Goal: Information Seeking & Learning: Find specific fact

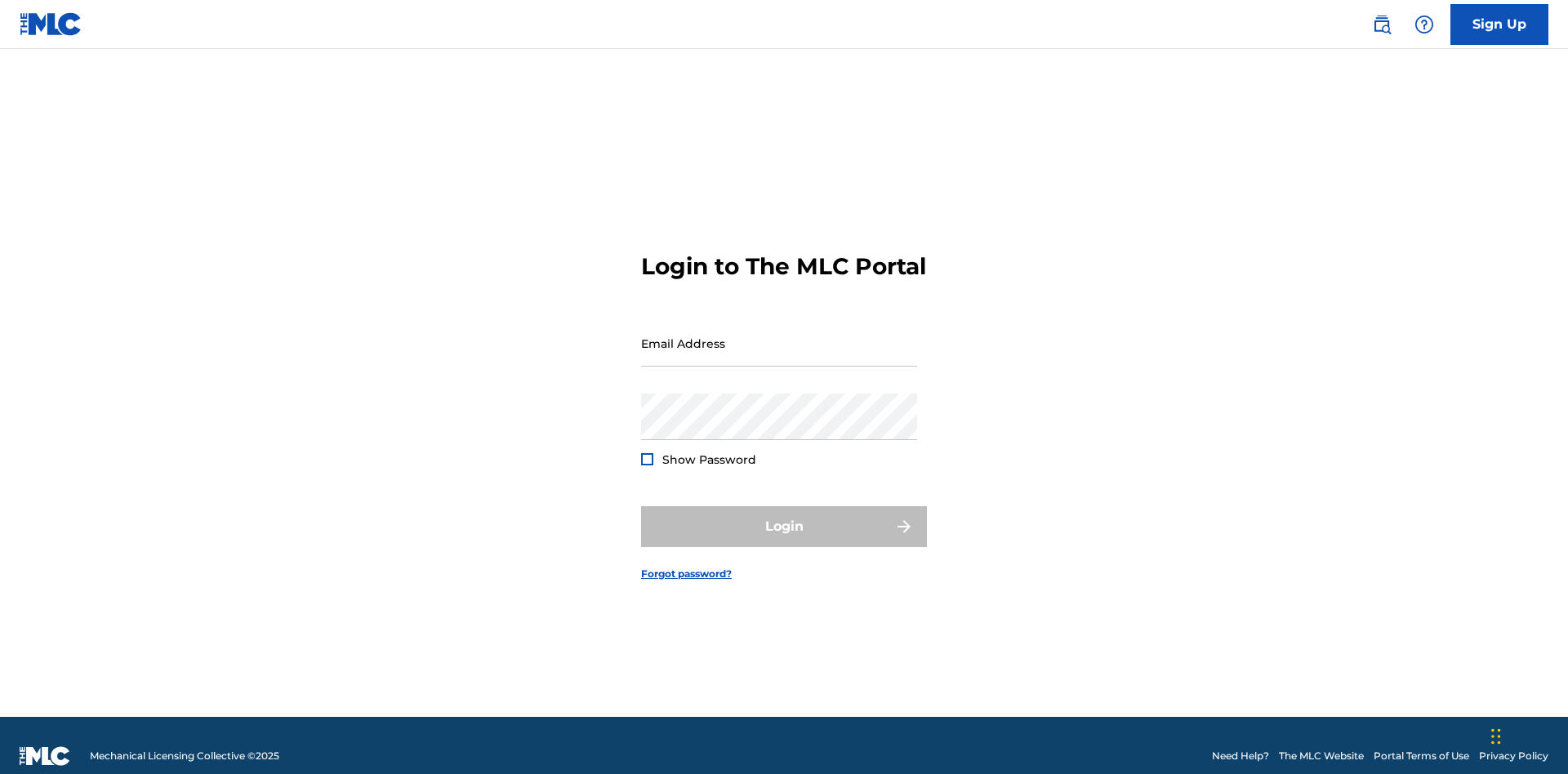
scroll to position [21, 0]
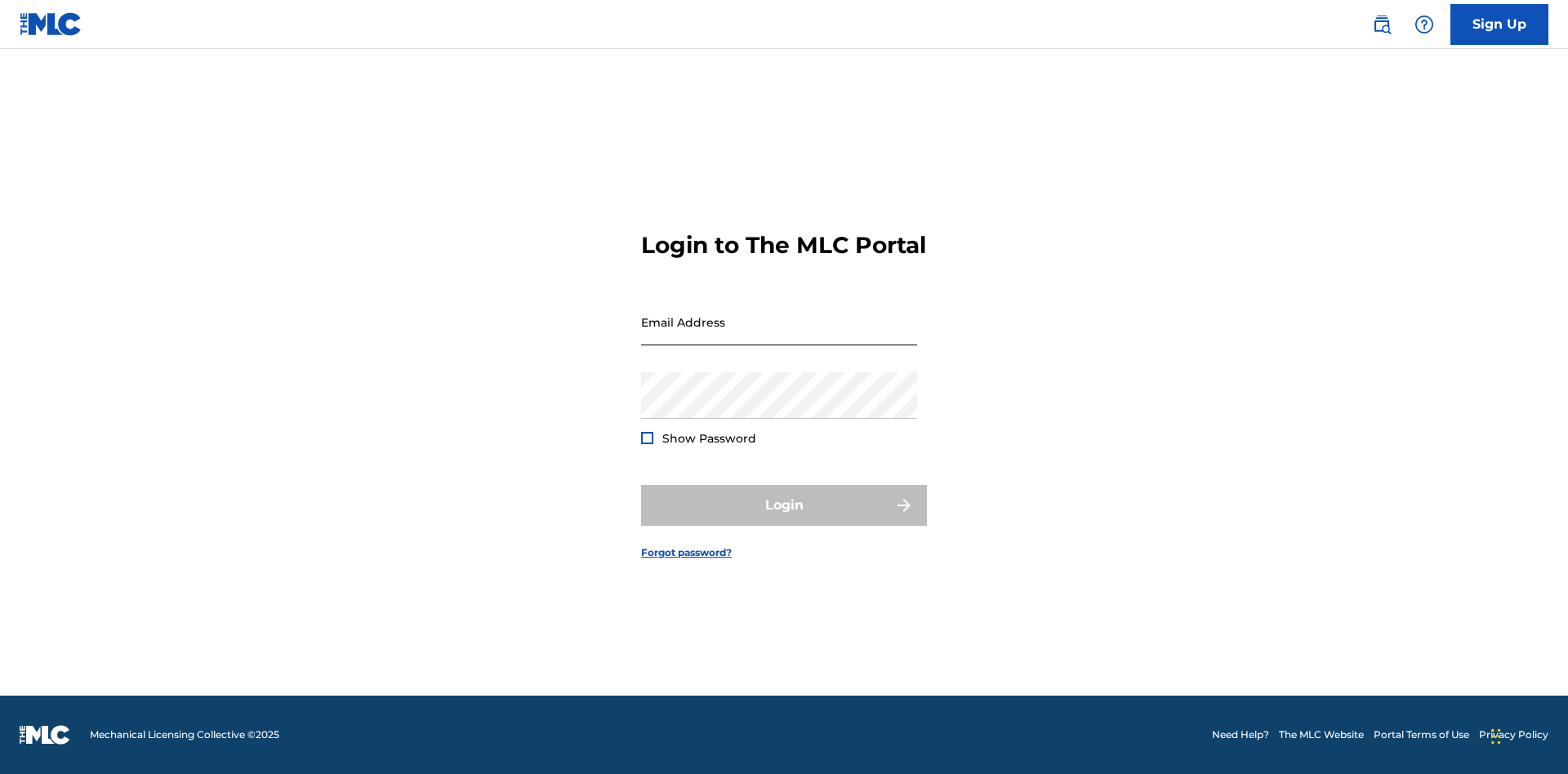
click at [779, 336] on input "Email Address" at bounding box center [779, 322] width 276 height 46
type input "[EMAIL_ADDRESS][DOMAIN_NAME]"
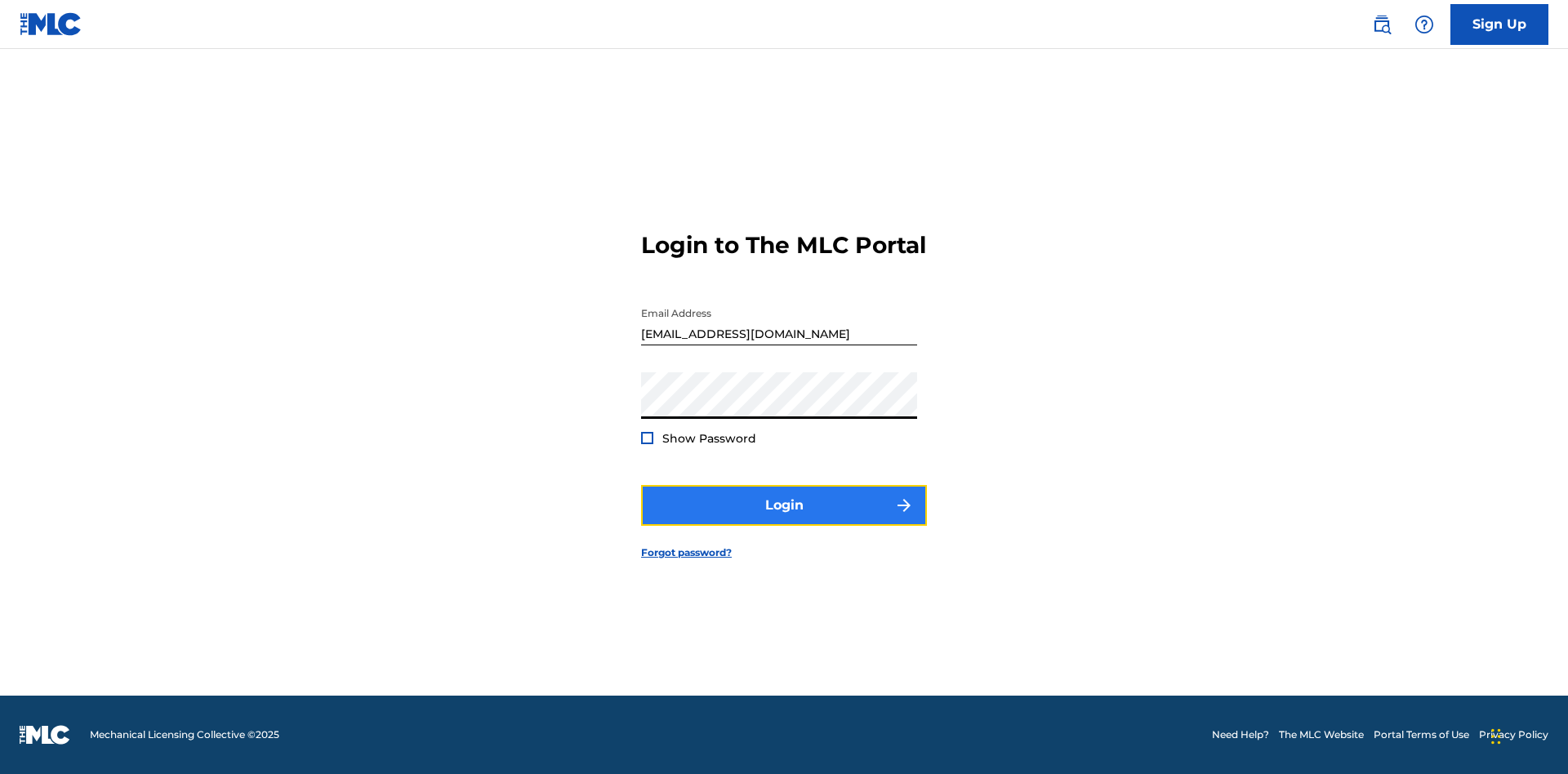
click at [784, 520] on button "Login" at bounding box center [784, 505] width 285 height 41
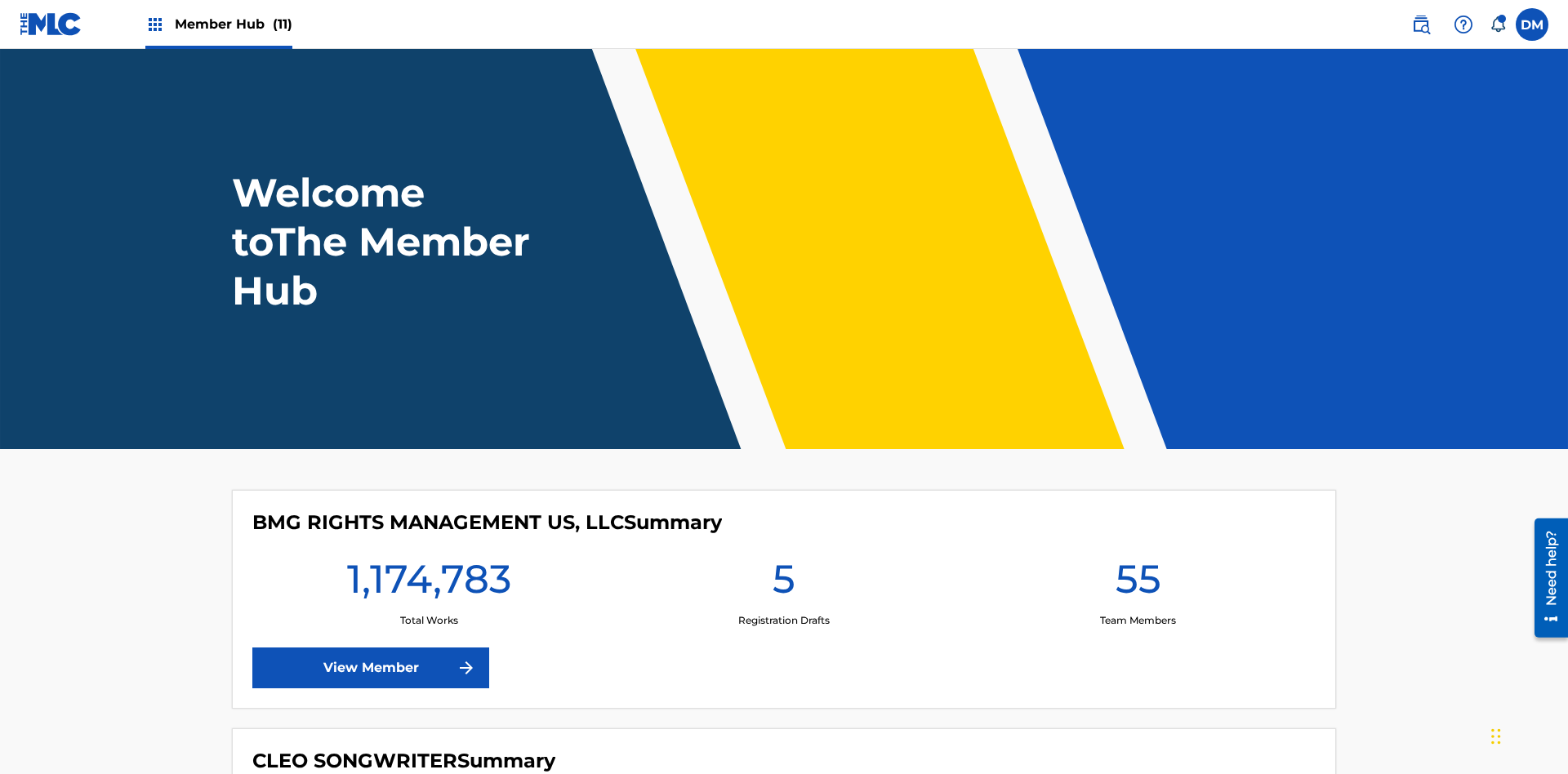
click at [233, 24] on span "Member Hub (11)" at bounding box center [233, 24] width 118 height 18
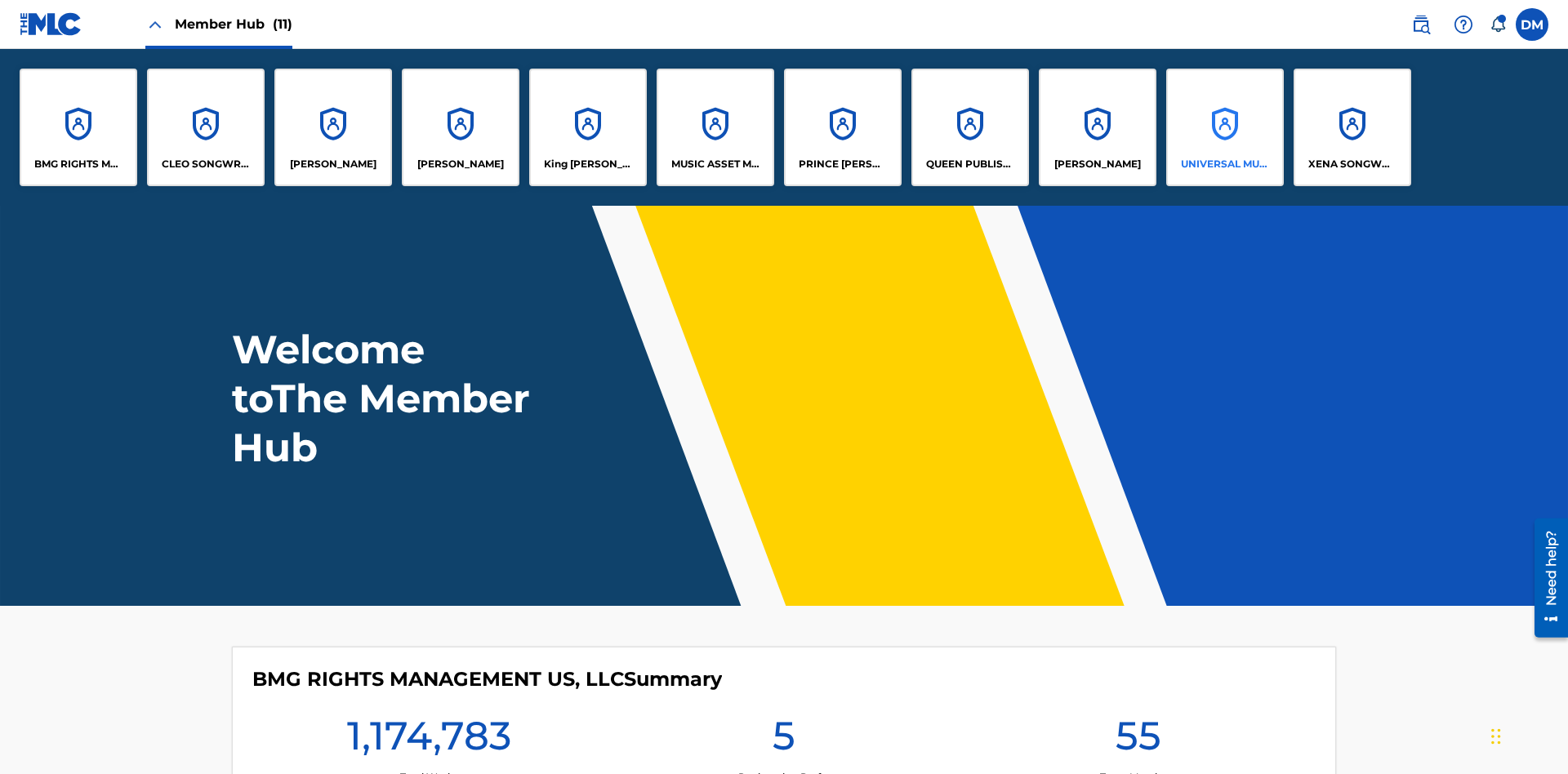
click at [1224, 165] on p "UNIVERSAL MUSIC PUB GROUP" at bounding box center [1226, 165] width 89 height 15
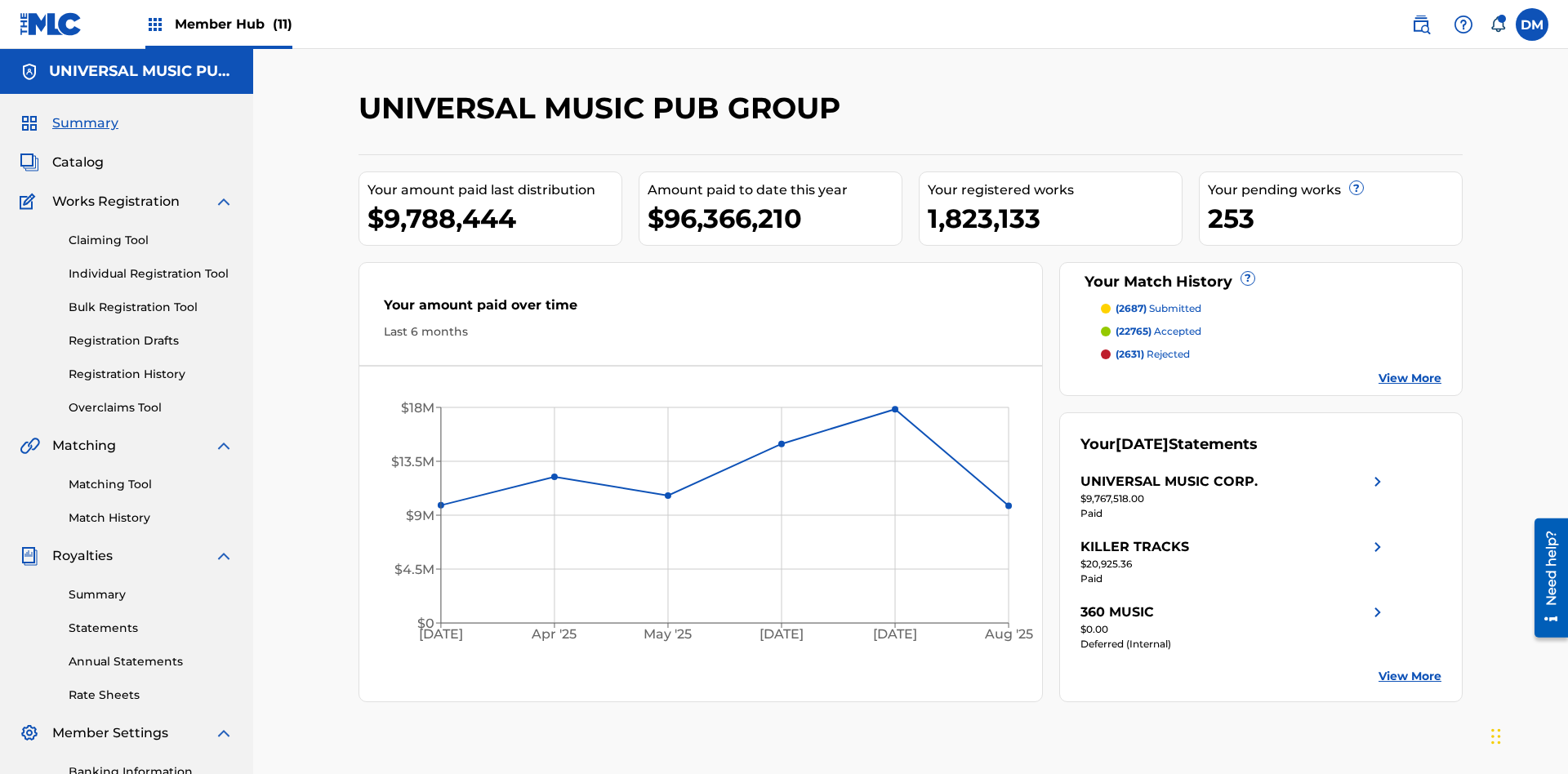
scroll to position [55, 0]
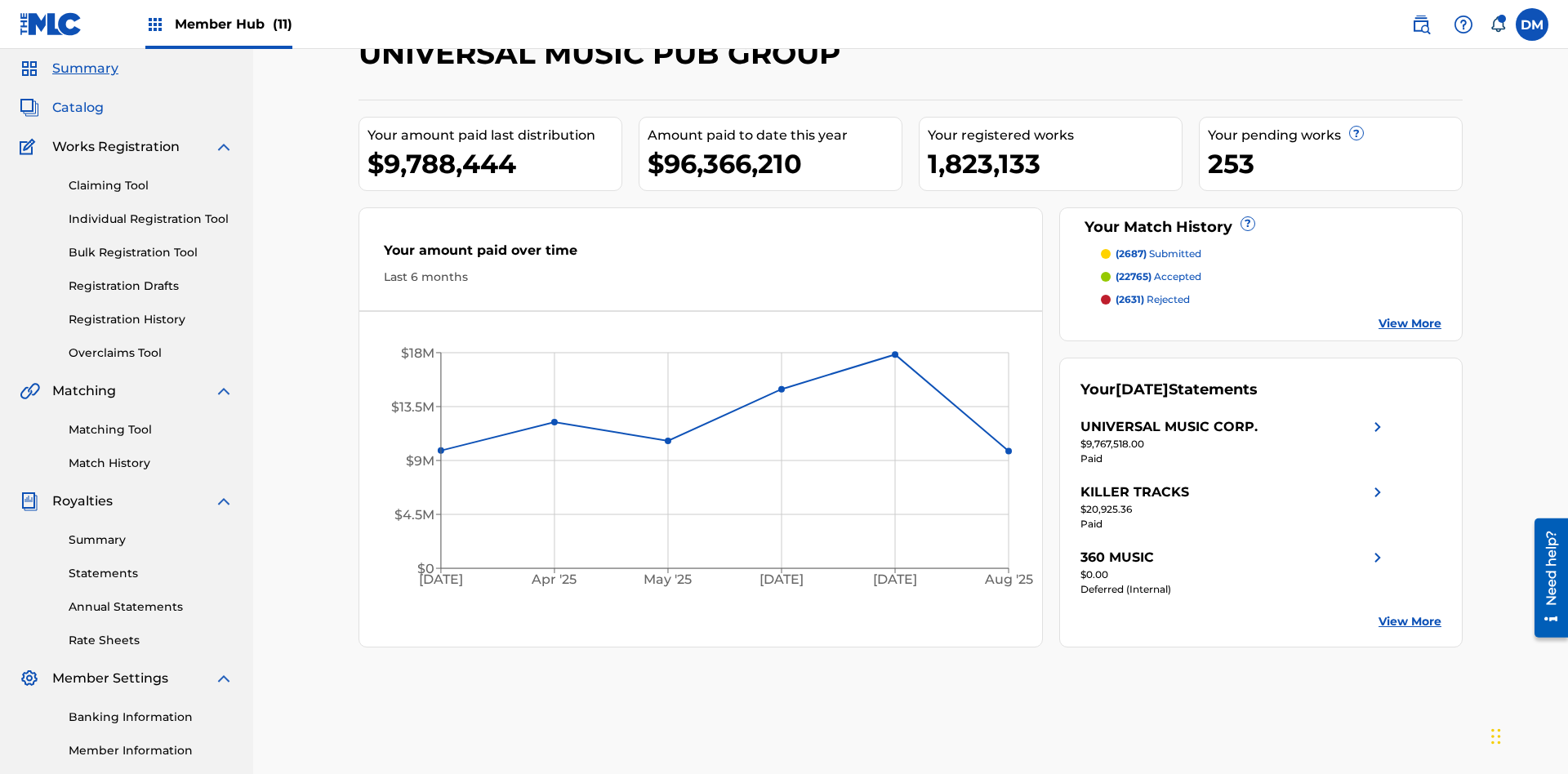
click at [77, 107] on span "Catalog" at bounding box center [77, 107] width 51 height 19
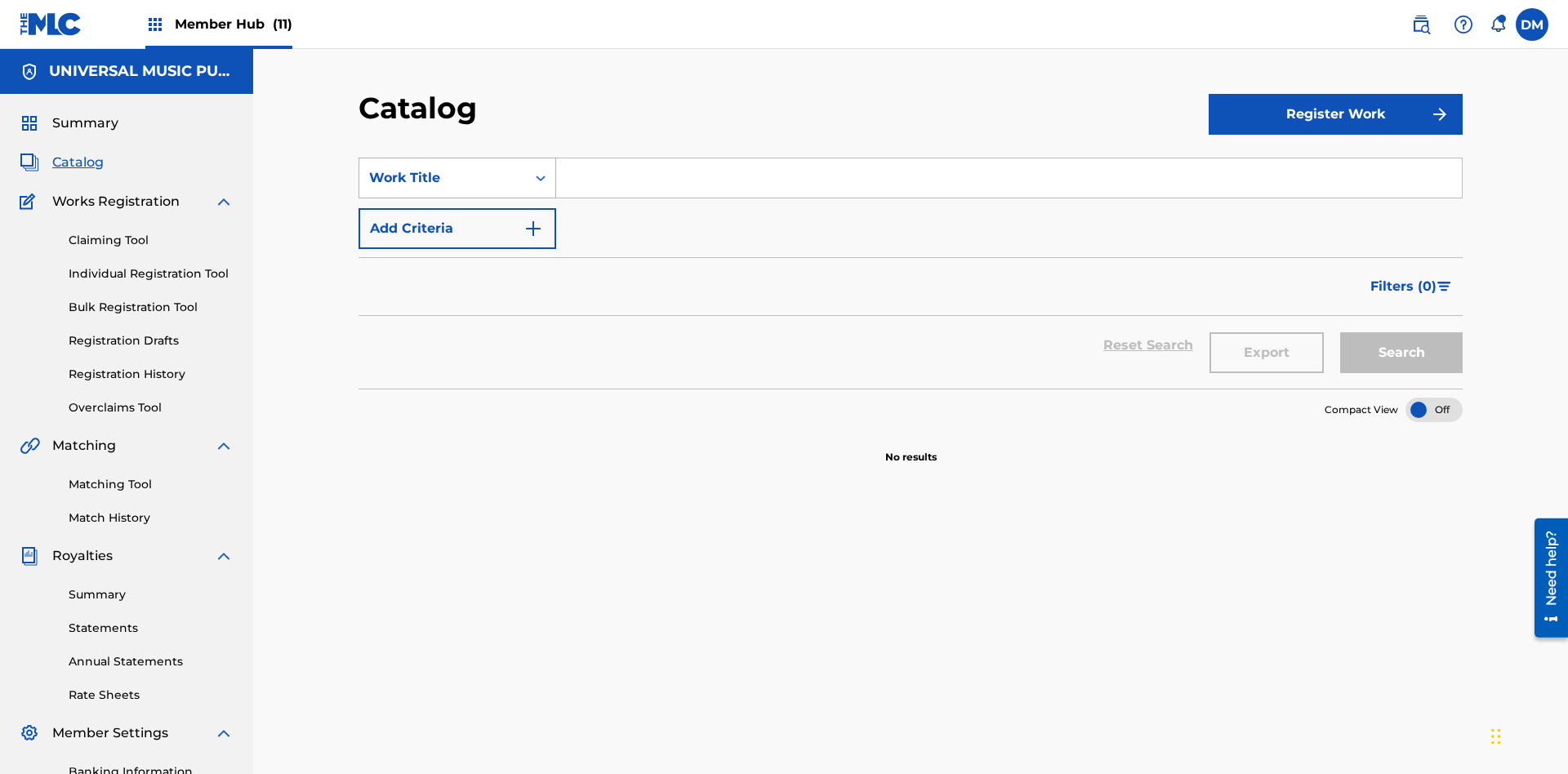
click at [442, 168] on div "Work Title" at bounding box center [442, 177] width 147 height 19
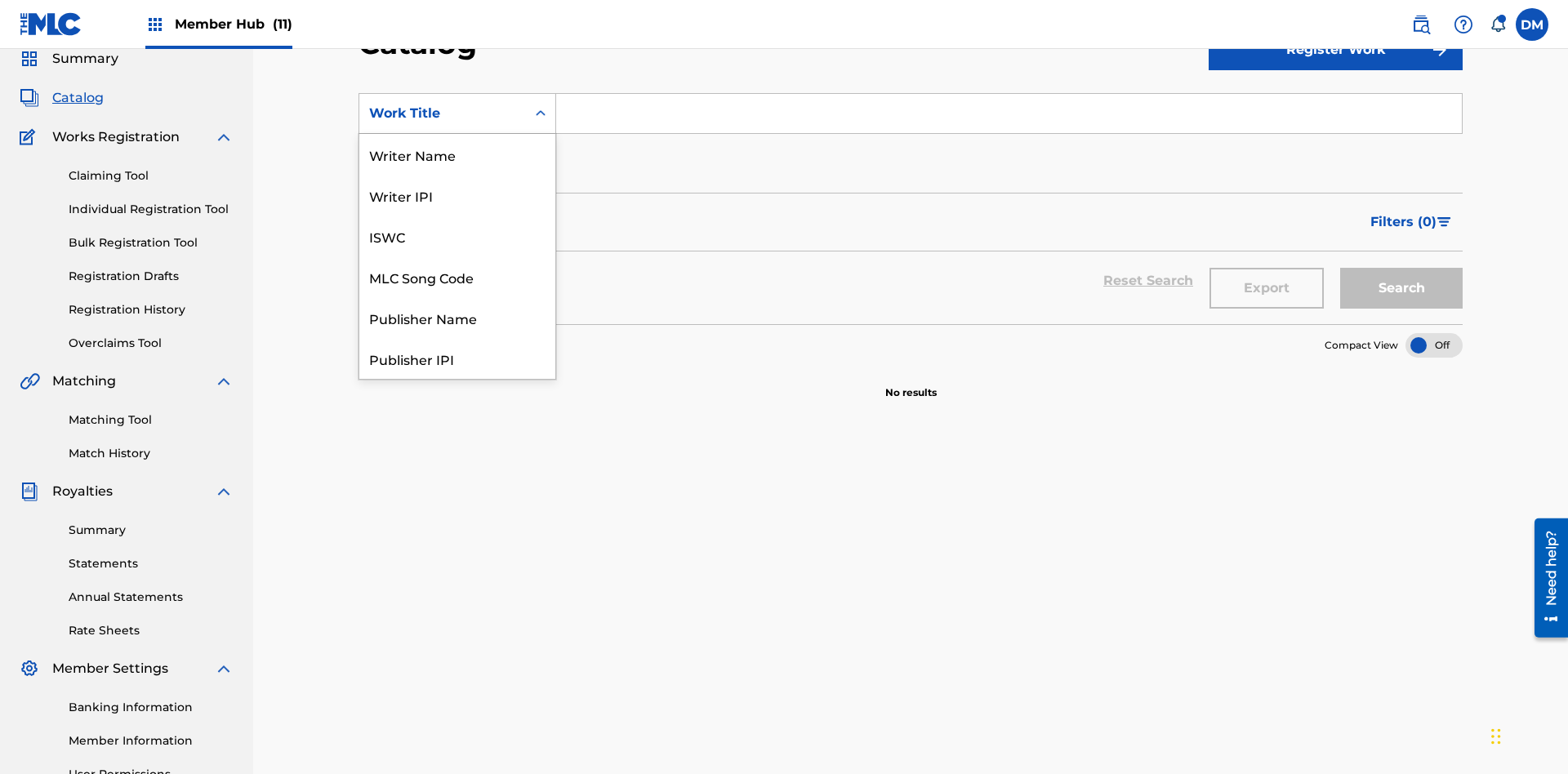
scroll to position [245, 0]
click at [457, 52] on div "MLC Song Code" at bounding box center [457, 32] width 196 height 41
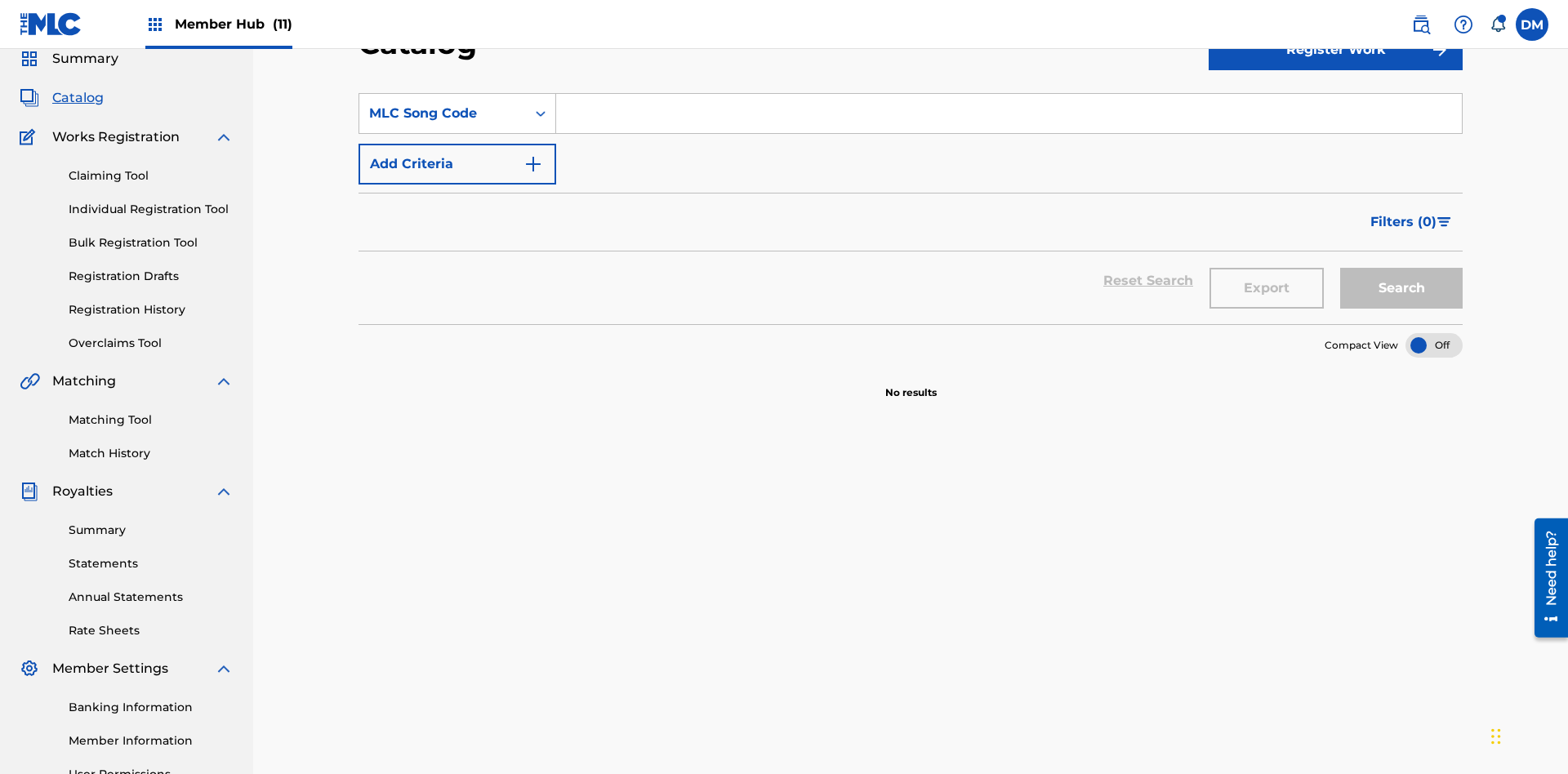
scroll to position [0, 0]
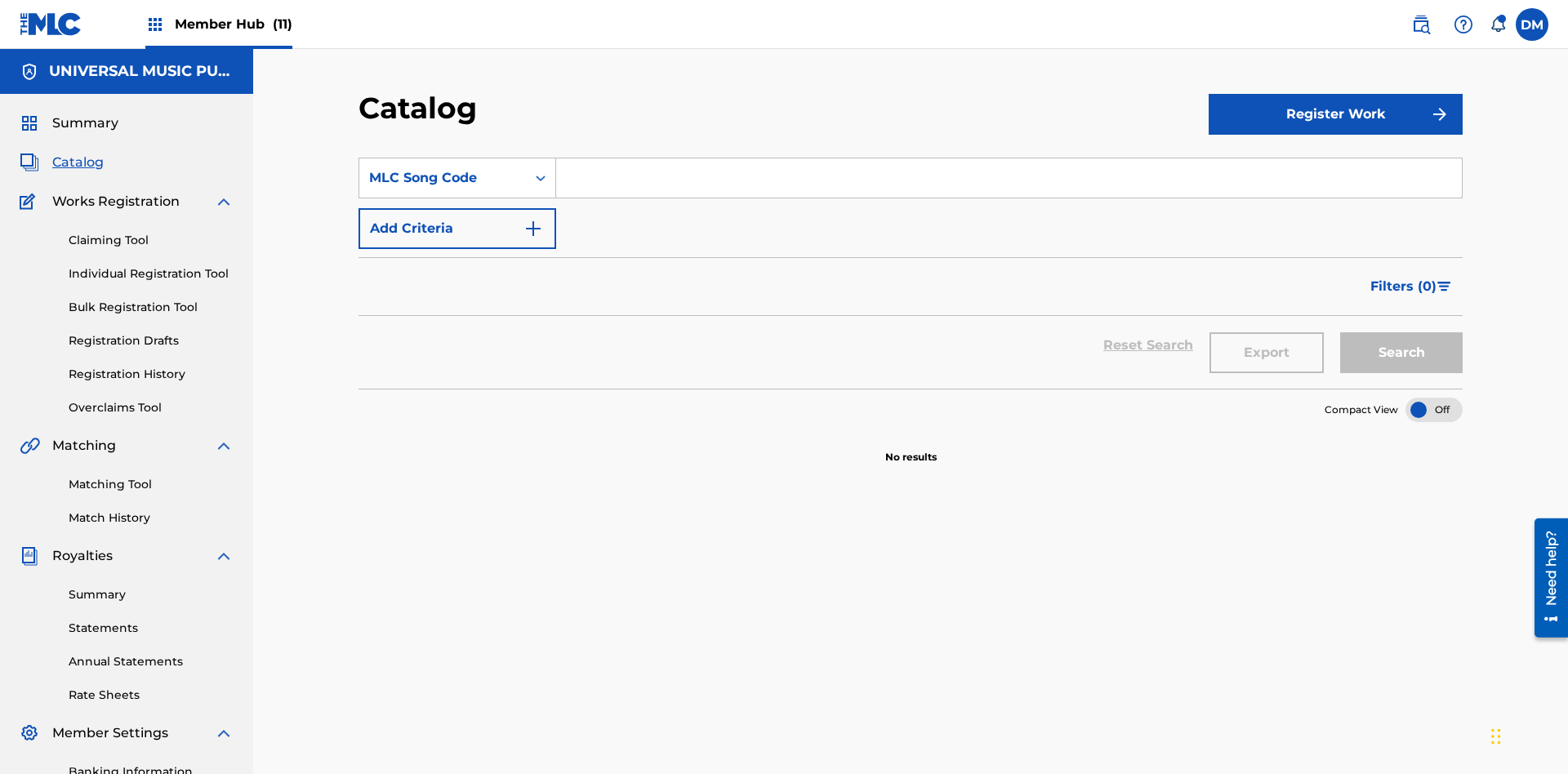
click at [1008, 159] on input "Search Form" at bounding box center [1008, 178] width 906 height 39
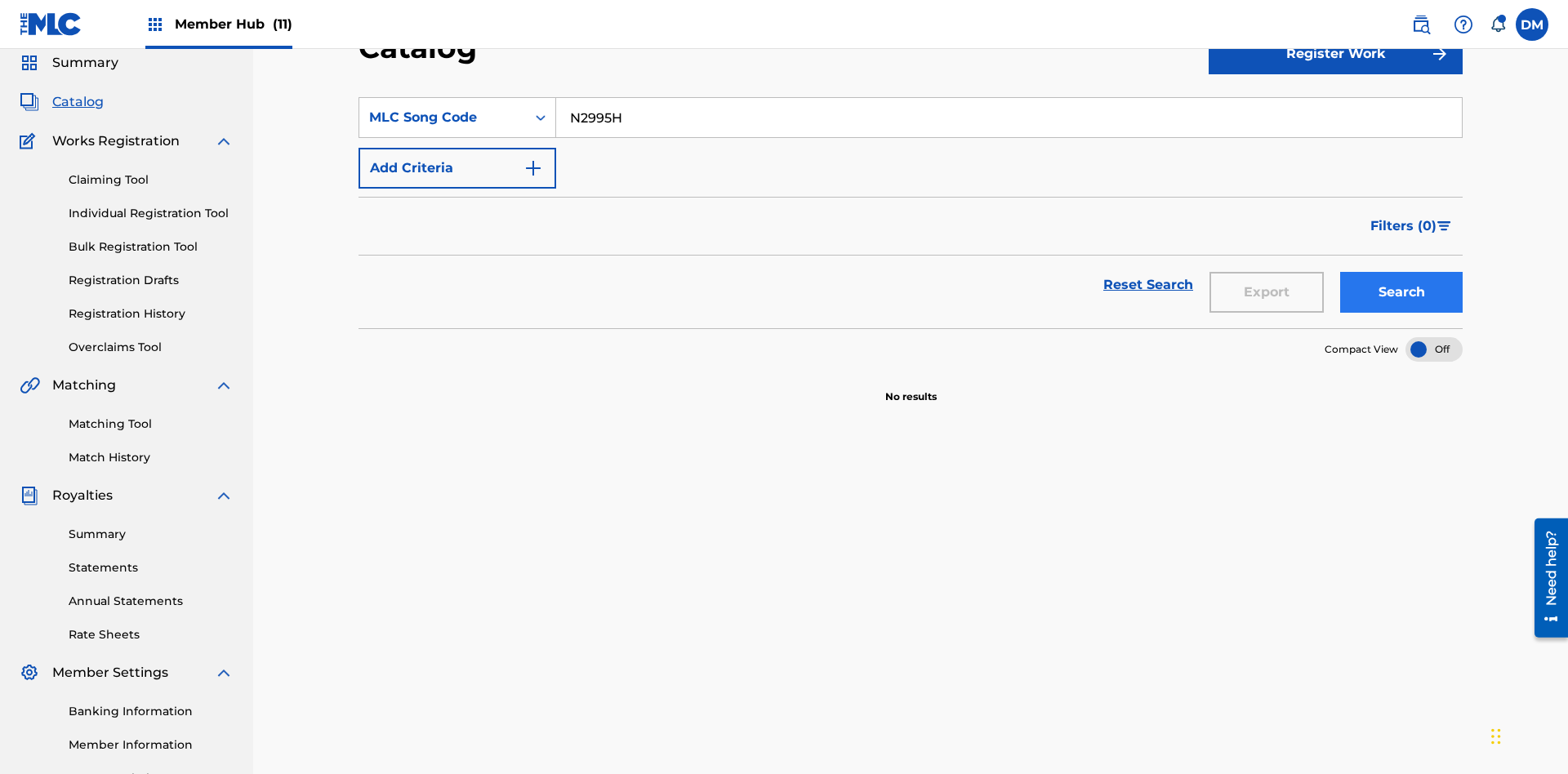
type input "N2995H"
click at [1401, 272] on button "Search" at bounding box center [1401, 292] width 123 height 41
